Goal: Navigation & Orientation: Find specific page/section

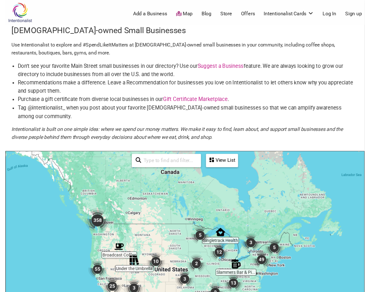
scroll to position [1, 0]
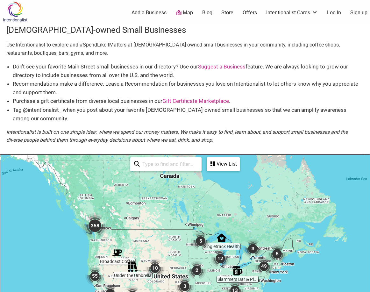
click at [96, 217] on img "358" at bounding box center [94, 225] width 25 height 25
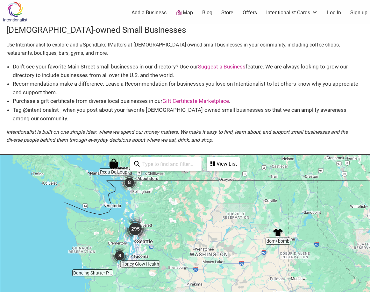
click at [136, 218] on img "295" at bounding box center [135, 228] width 25 height 25
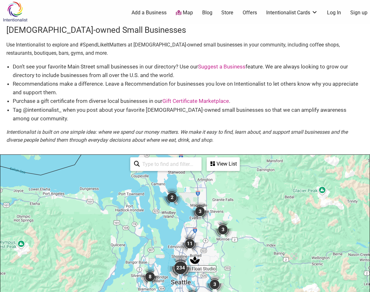
click at [181, 257] on img "234" at bounding box center [180, 267] width 25 height 25
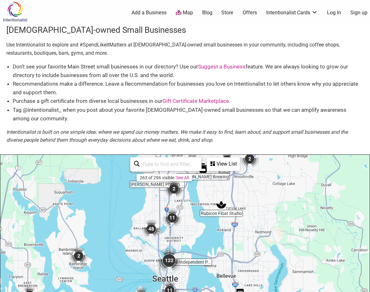
click at [168, 252] on img "122" at bounding box center [168, 260] width 25 height 25
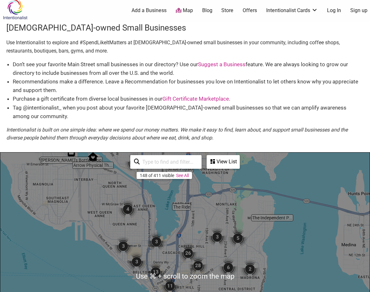
scroll to position [113, 0]
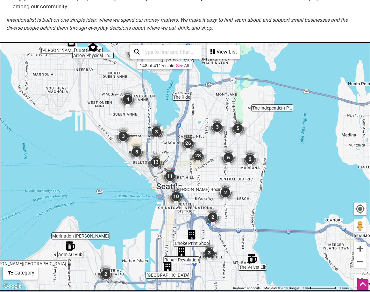
click at [201, 134] on div "To navigate, press the arrow keys." at bounding box center [184, 167] width 369 height 248
click at [197, 146] on img "28" at bounding box center [198, 155] width 19 height 19
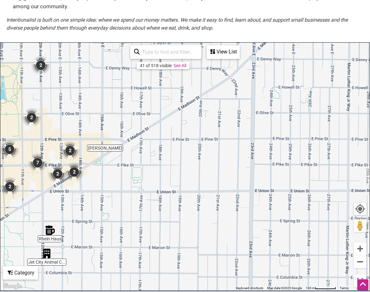
drag, startPoint x: 194, startPoint y: 90, endPoint x: 51, endPoint y: 113, distance: 145.2
click at [51, 113] on div "To navigate, press the arrow keys." at bounding box center [184, 167] width 369 height 248
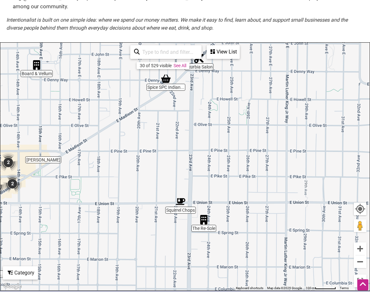
drag, startPoint x: 242, startPoint y: 116, endPoint x: 194, endPoint y: 126, distance: 49.5
click at [194, 126] on div "To navigate, press the arrow keys." at bounding box center [184, 167] width 369 height 248
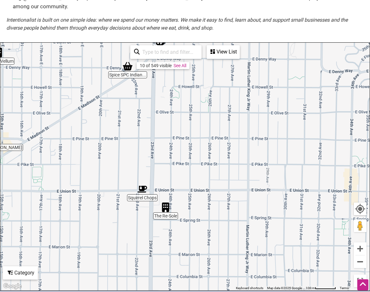
drag, startPoint x: 225, startPoint y: 167, endPoint x: 187, endPoint y: 155, distance: 40.7
click at [187, 155] on div "To navigate, press the arrow keys." at bounding box center [184, 167] width 369 height 248
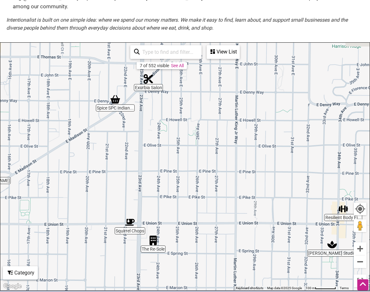
drag, startPoint x: 194, startPoint y: 164, endPoint x: 186, endPoint y: 182, distance: 20.0
click at [186, 182] on div "To navigate, press the arrow keys." at bounding box center [184, 167] width 369 height 248
click at [130, 217] on img "Squirrel Chops" at bounding box center [130, 222] width 10 height 10
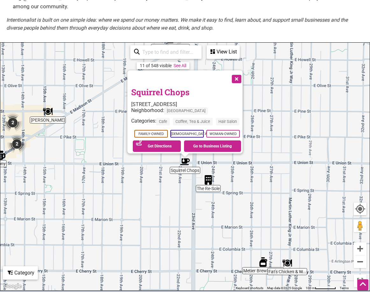
click at [239, 70] on button "Close" at bounding box center [236, 78] width 16 height 16
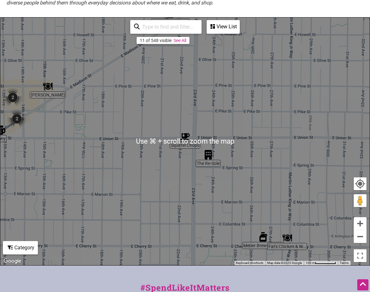
scroll to position [105, 0]
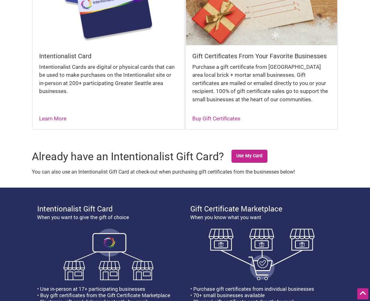
scroll to position [529, 0]
